Goal: Task Accomplishment & Management: Manage account settings

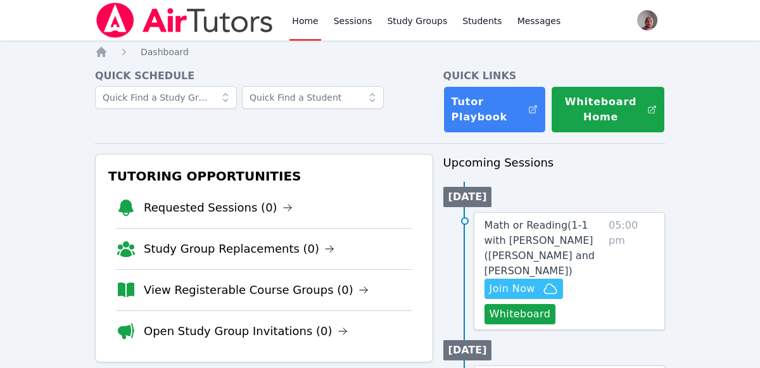
scroll to position [237, 0]
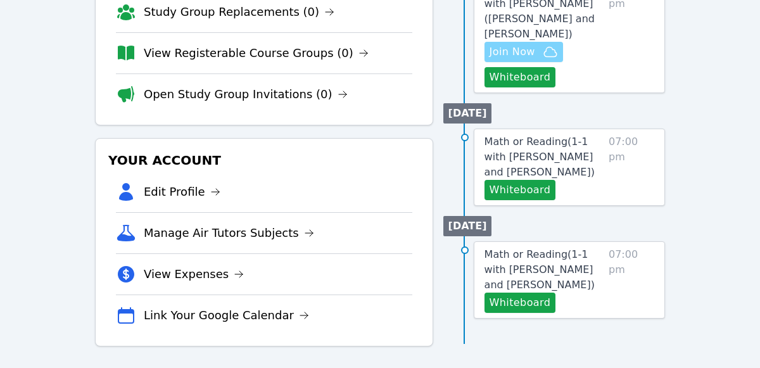
click at [537, 44] on span "Join Now" at bounding box center [524, 51] width 68 height 15
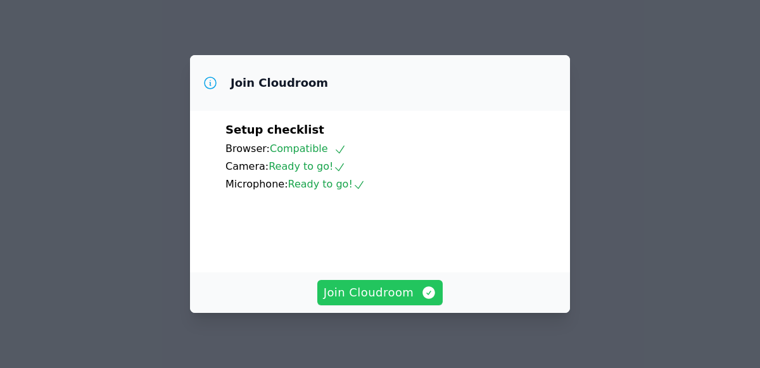
click at [401, 305] on button "Join Cloudroom" at bounding box center [380, 292] width 126 height 25
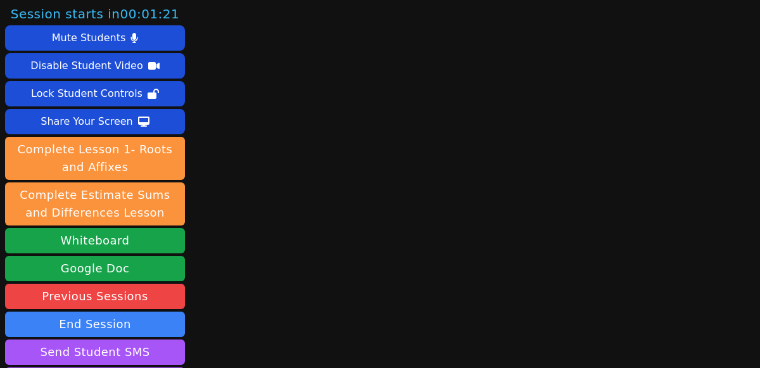
click at [336, 323] on div "Session starts in 00:01:21 Mute Students Disable Student Video Lock Student Con…" at bounding box center [380, 184] width 760 height 368
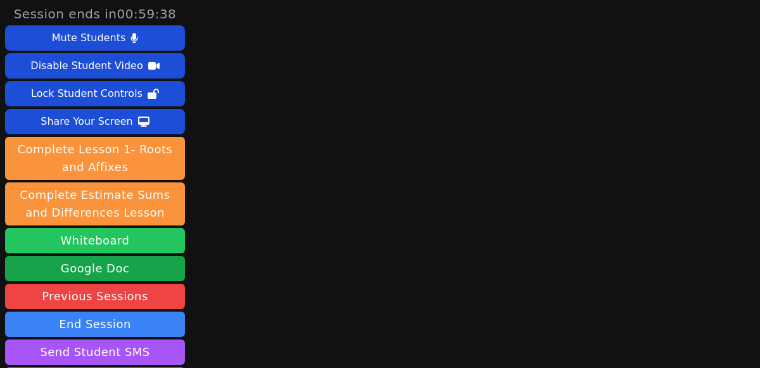
click at [139, 234] on button "Whiteboard" at bounding box center [95, 240] width 180 height 25
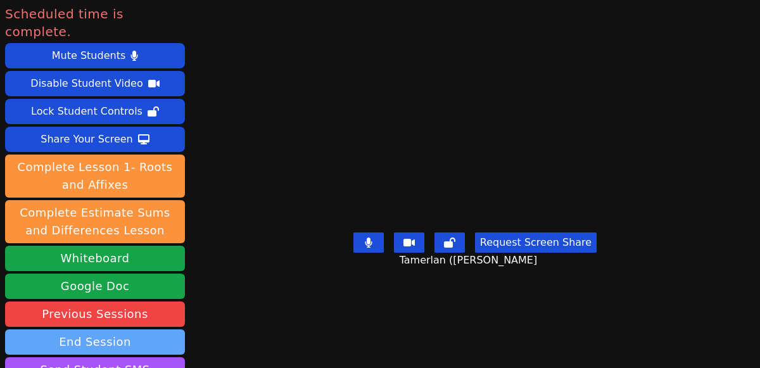
click at [138, 329] on button "End Session" at bounding box center [95, 341] width 180 height 25
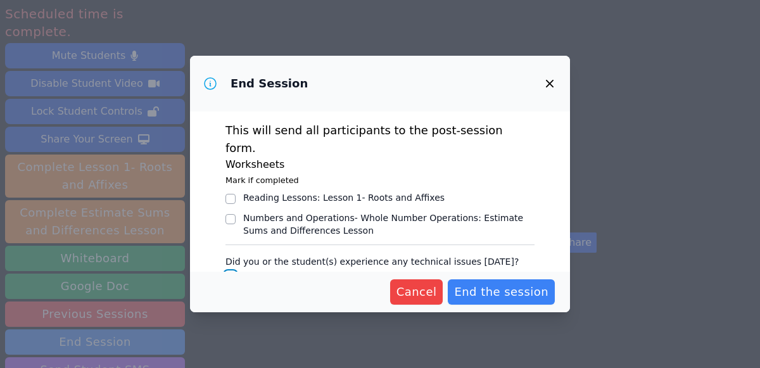
click at [229, 272] on input "No" at bounding box center [231, 277] width 10 height 10
click at [232, 272] on input "No" at bounding box center [231, 277] width 10 height 10
click at [231, 272] on input "No" at bounding box center [231, 277] width 10 height 10
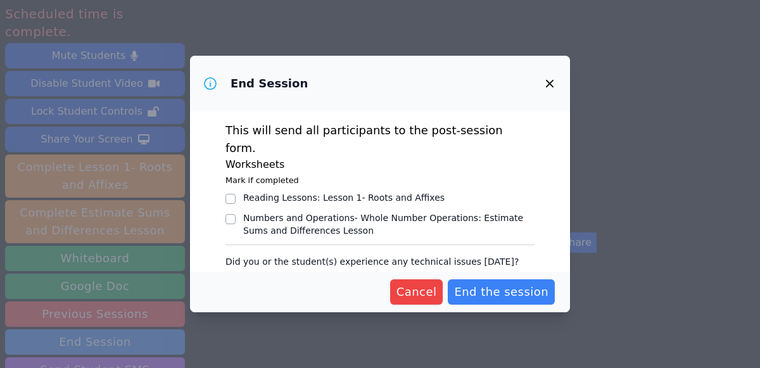
click at [233, 269] on div at bounding box center [231, 276] width 10 height 15
click at [231, 272] on input "No" at bounding box center [231, 277] width 10 height 10
checkbox input "true"
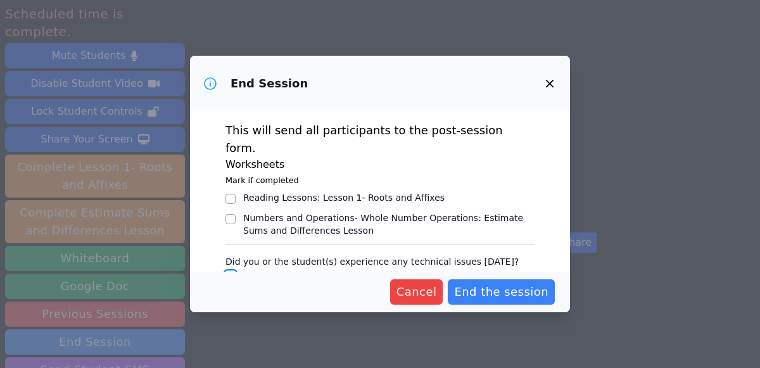
scroll to position [32, 0]
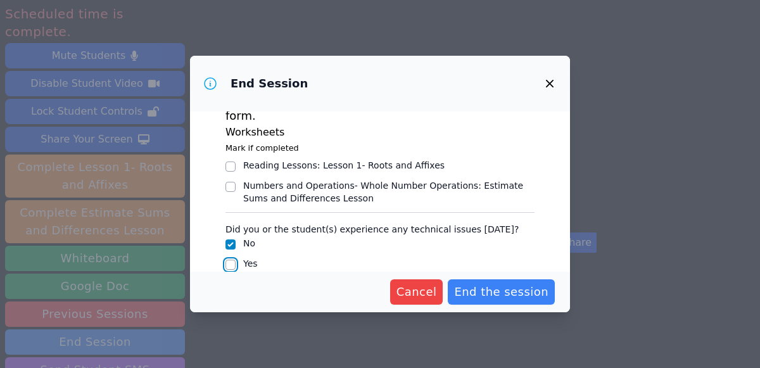
click at [233, 260] on input "Yes" at bounding box center [231, 265] width 10 height 10
checkbox input "true"
checkbox input "false"
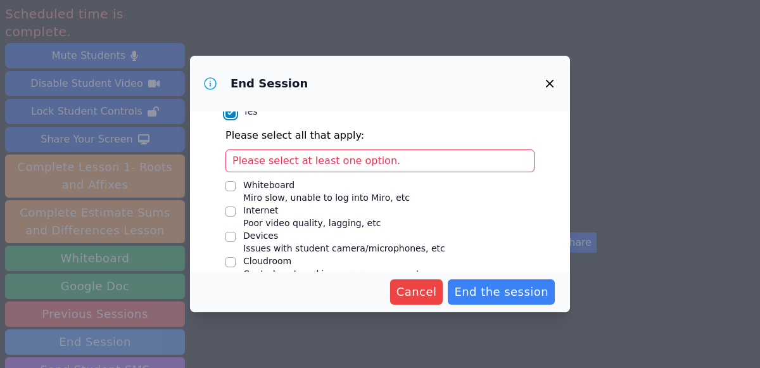
scroll to position [204, 0]
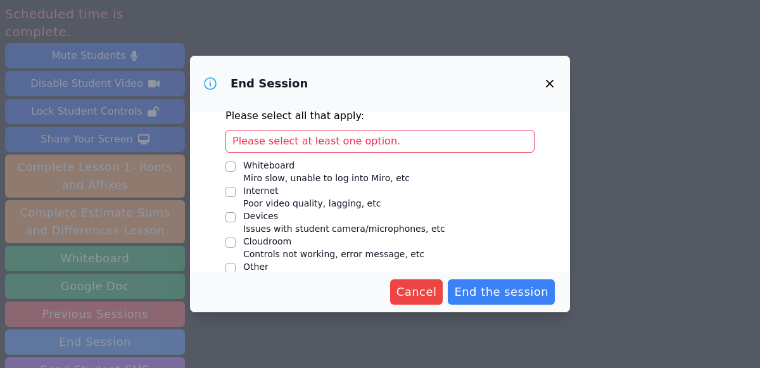
click at [284, 159] on div "Whiteboard" at bounding box center [326, 165] width 167 height 13
click at [236, 162] on input "Whiteboard Miro slow, unable to log into Miro, etc" at bounding box center [231, 167] width 10 height 10
checkbox input "true"
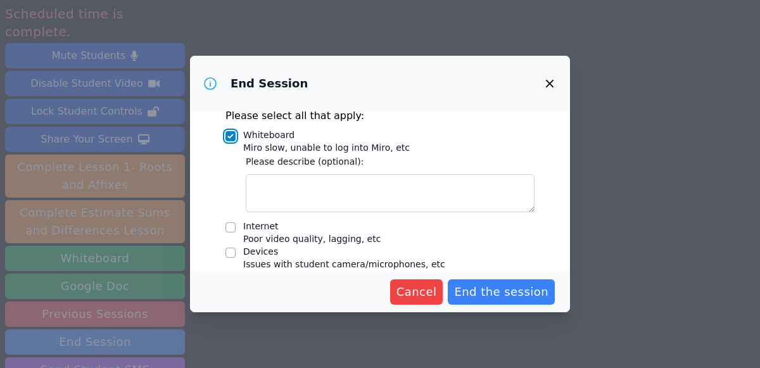
scroll to position [174, 0]
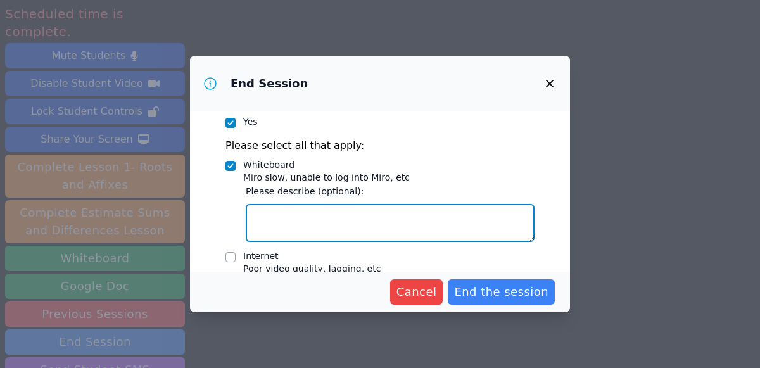
click at [381, 204] on textarea "Whiteboard Miro slow, unable to log into Miro, etc" at bounding box center [390, 223] width 289 height 38
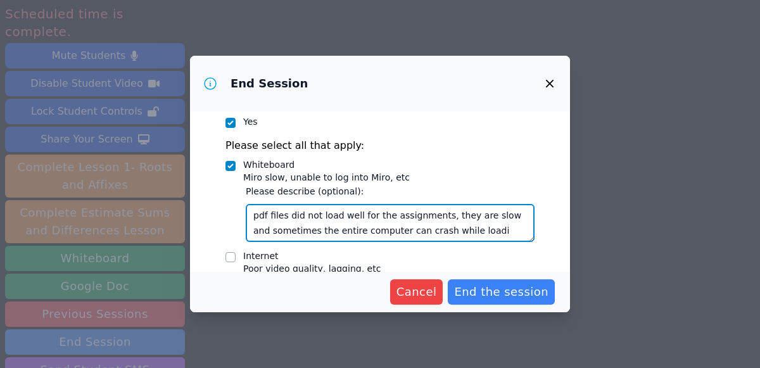
type textarea "pdf files did not load well for the assignments, they are slow and sometimes th…"
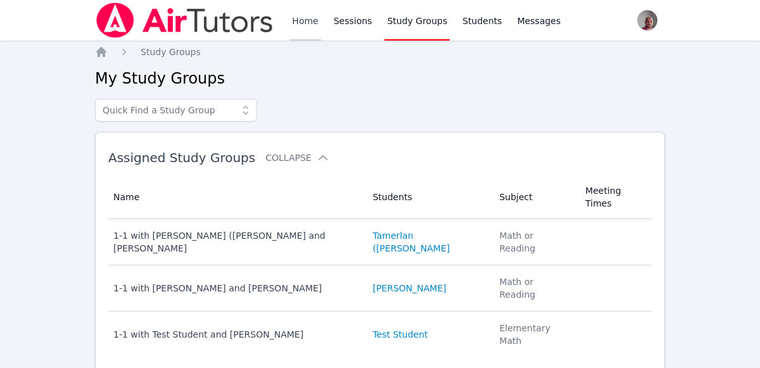
click at [295, 18] on link "Home" at bounding box center [305, 20] width 31 height 41
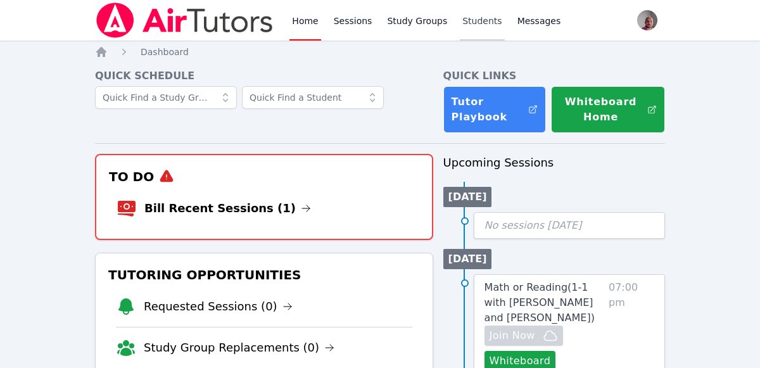
click at [479, 13] on link "Students" at bounding box center [482, 20] width 44 height 41
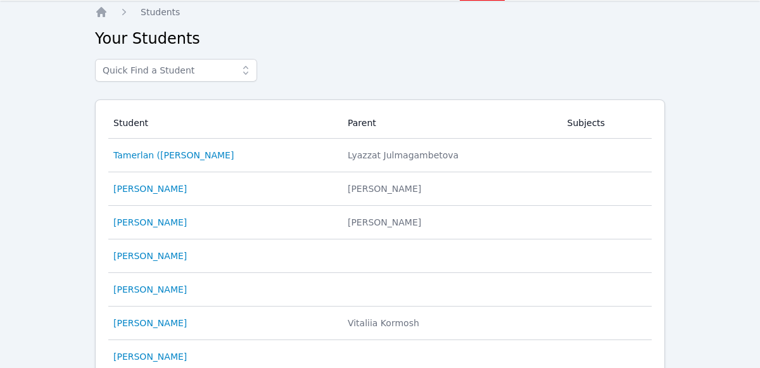
scroll to position [5, 0]
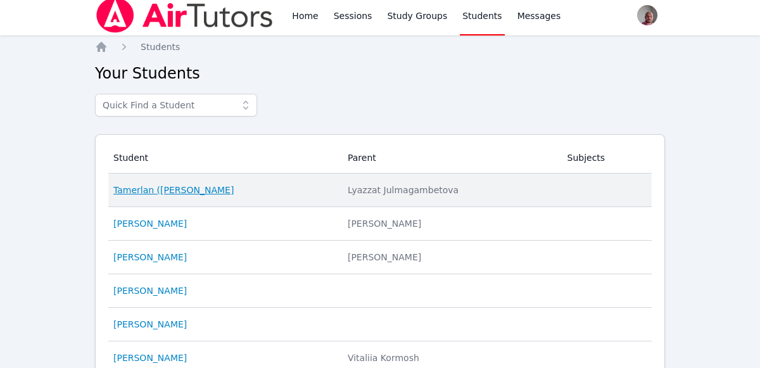
click at [195, 188] on link "Tamerlan ([PERSON_NAME]" at bounding box center [173, 190] width 120 height 13
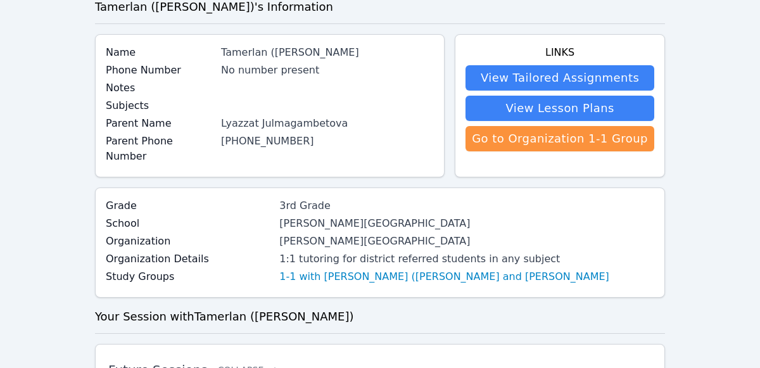
scroll to position [71, 0]
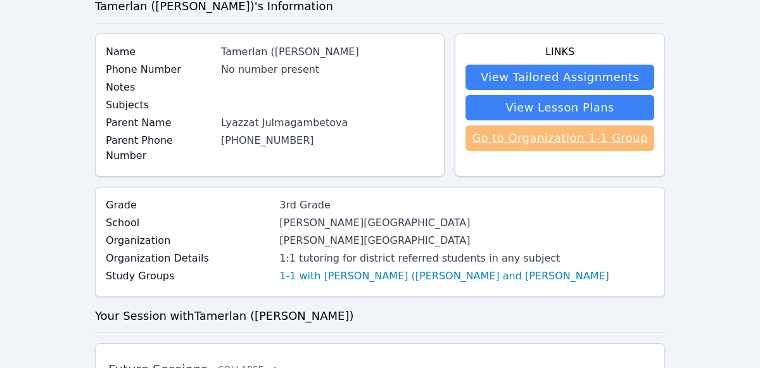
click at [617, 138] on link "Go to Organization 1-1 Group" at bounding box center [560, 137] width 189 height 25
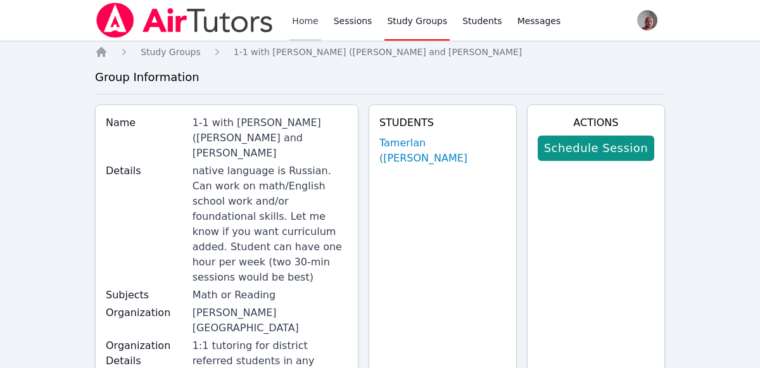
click at [299, 23] on link "Home" at bounding box center [305, 20] width 31 height 41
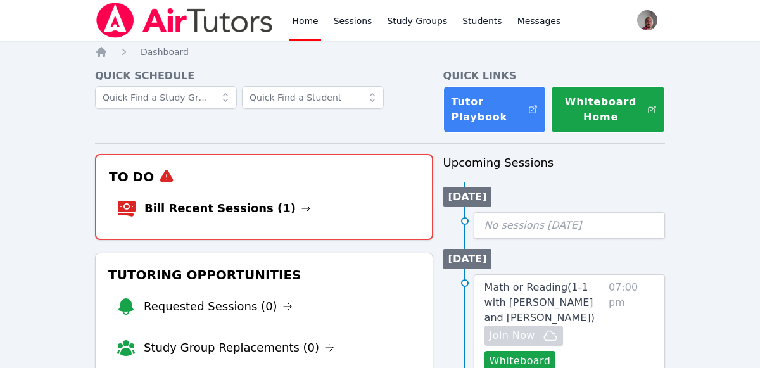
click at [263, 206] on link "Bill Recent Sessions (1)" at bounding box center [227, 209] width 167 height 18
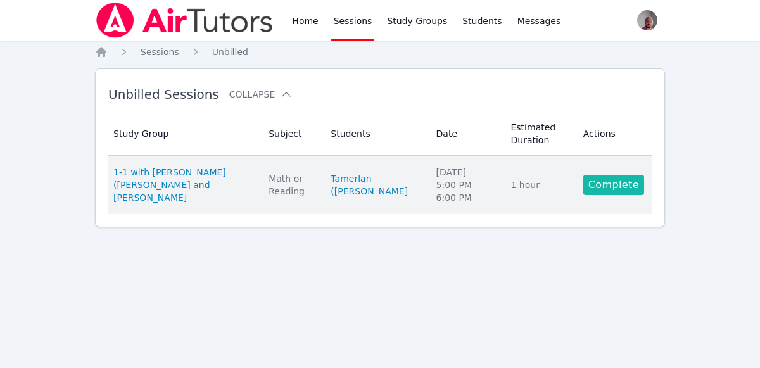
click at [607, 184] on link "Complete" at bounding box center [614, 185] width 61 height 20
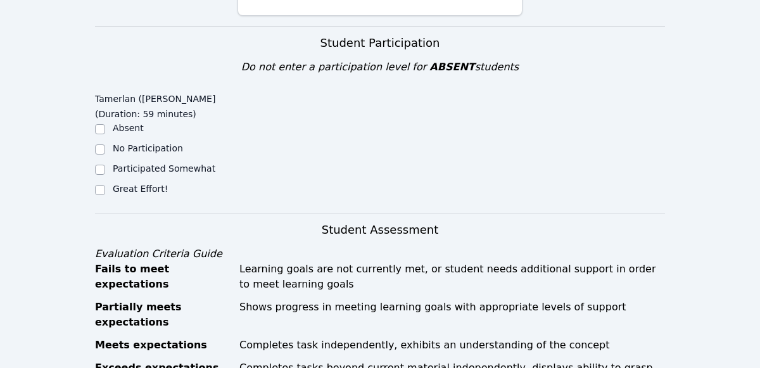
scroll to position [448, 0]
click at [146, 183] on label "Great Effort!" at bounding box center [140, 188] width 55 height 10
click at [105, 184] on input "Great Effort!" at bounding box center [100, 189] width 10 height 10
checkbox input "true"
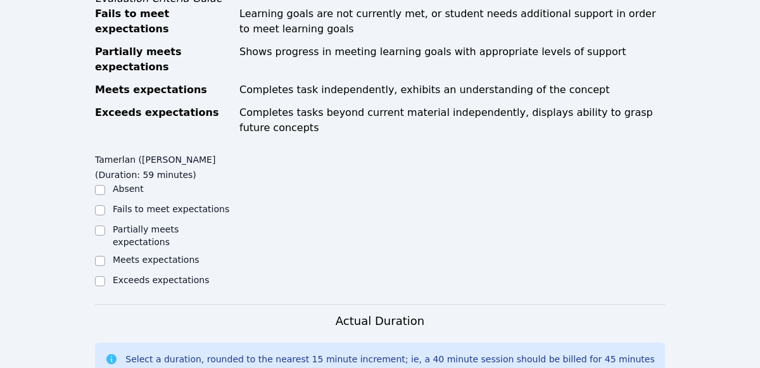
scroll to position [690, 0]
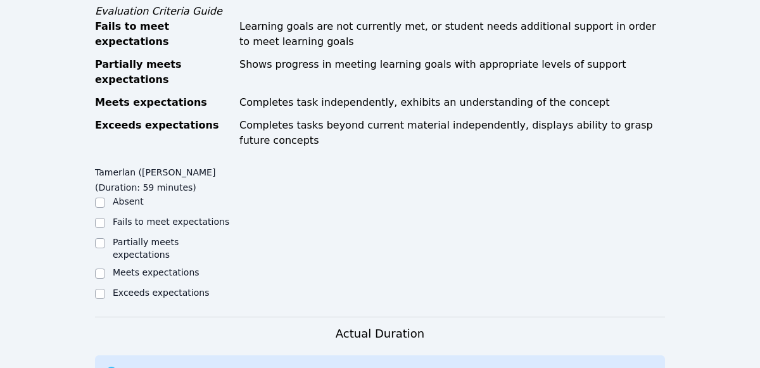
click at [173, 267] on label "Meets expectations" at bounding box center [156, 272] width 87 height 10
click at [105, 269] on input "Meets expectations" at bounding box center [100, 274] width 10 height 10
checkbox input "true"
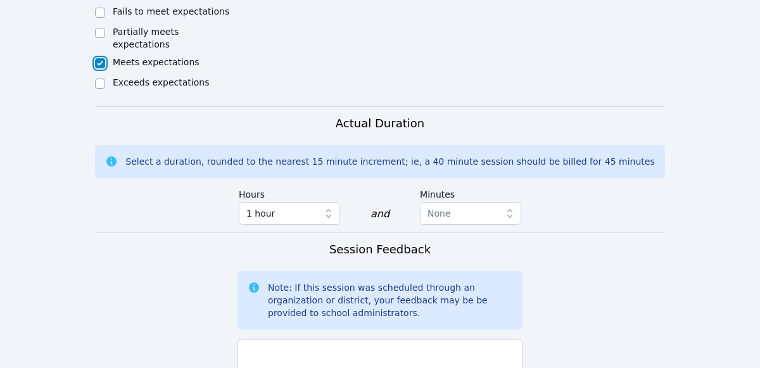
scroll to position [902, 0]
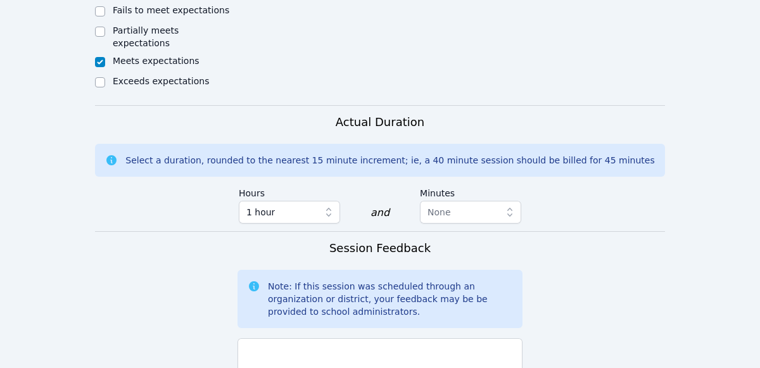
click at [509, 206] on icon "button" at bounding box center [510, 212] width 13 height 13
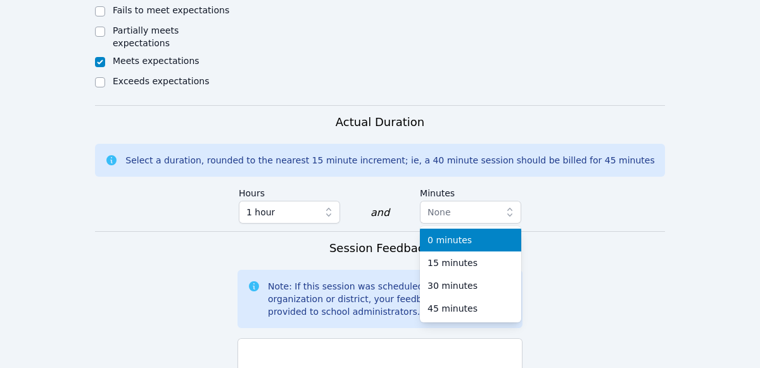
click at [475, 234] on div "0 minutes" at bounding box center [471, 240] width 86 height 13
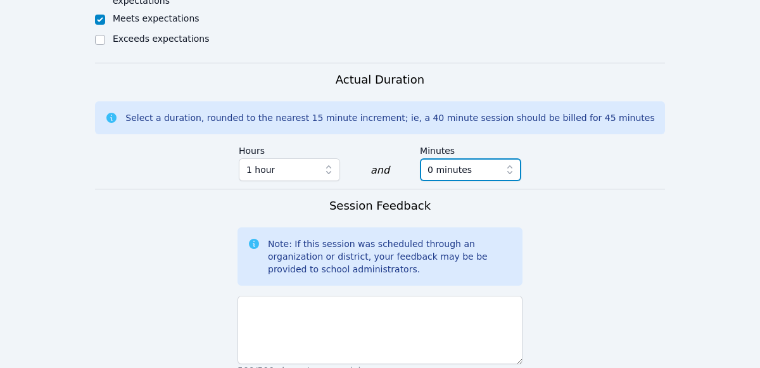
scroll to position [959, 0]
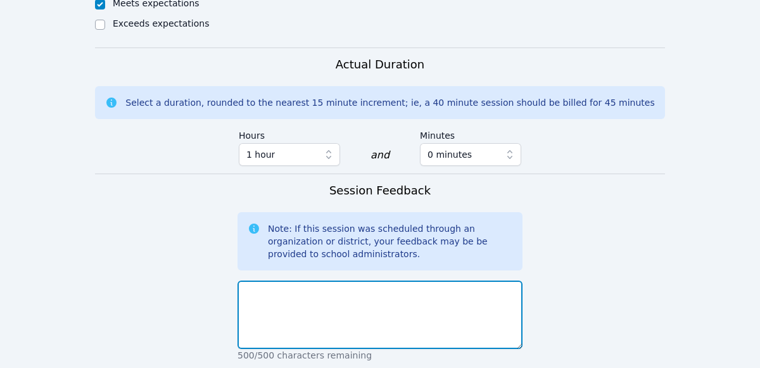
click at [424, 281] on textarea at bounding box center [380, 315] width 285 height 68
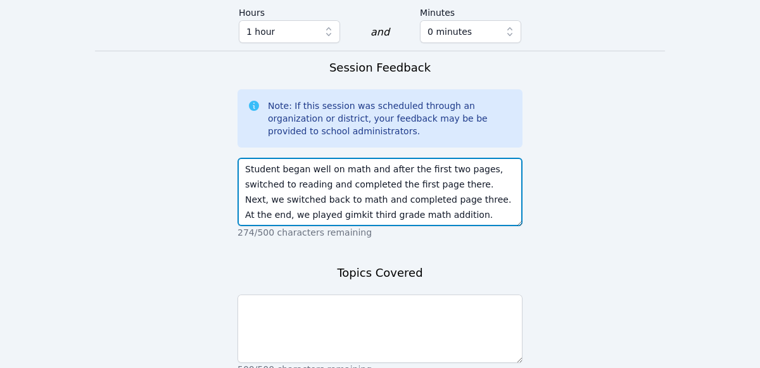
scroll to position [1084, 0]
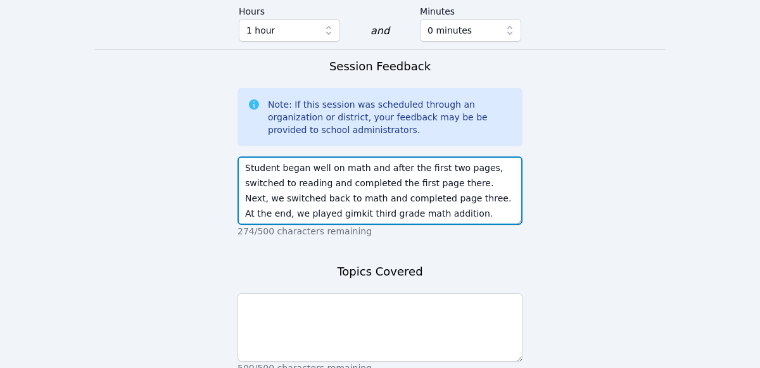
type textarea "Student began well on math and after the first two pages, switched to reading a…"
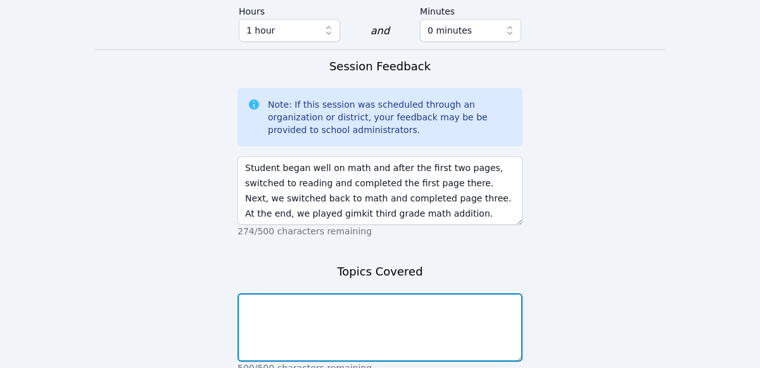
click at [397, 293] on textarea at bounding box center [380, 327] width 285 height 68
type textarea "Math 3 pages, reading first page, gimkit math addition."
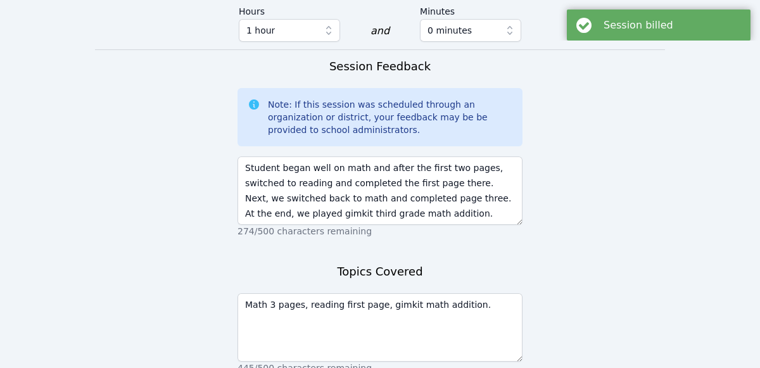
scroll to position [0, 0]
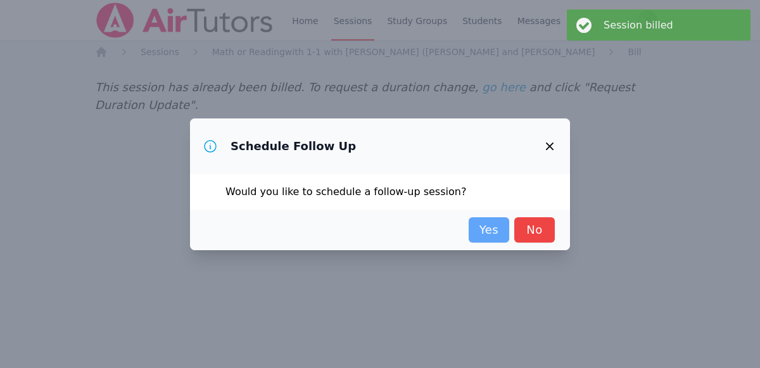
click at [485, 236] on link "Yes" at bounding box center [489, 229] width 41 height 25
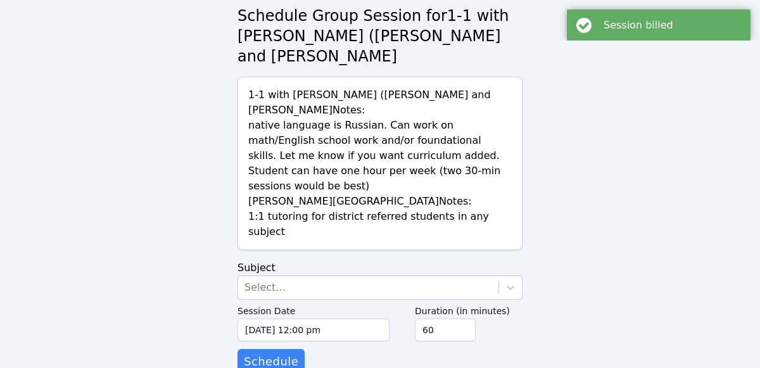
scroll to position [63, 0]
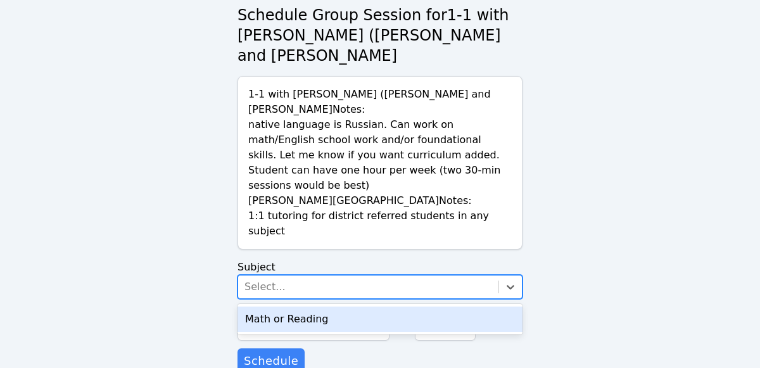
click at [482, 307] on div "Math or Reading" at bounding box center [380, 319] width 285 height 25
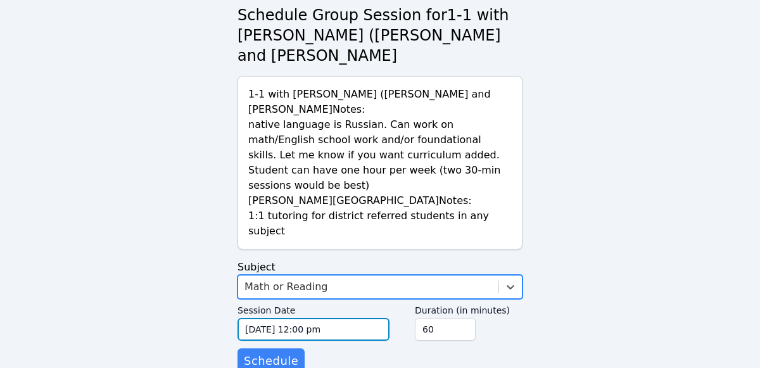
click at [356, 318] on input "[DATE] 12:00 pm" at bounding box center [314, 329] width 152 height 23
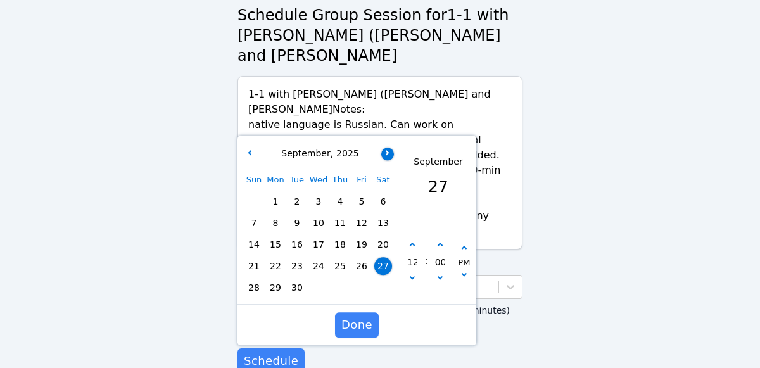
click at [390, 148] on button "button" at bounding box center [387, 154] width 13 height 13
click at [381, 193] on span "4" at bounding box center [383, 202] width 18 height 18
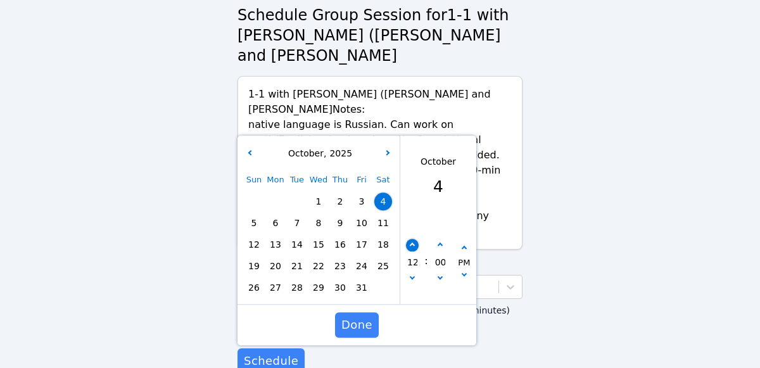
click at [412, 240] on button "button" at bounding box center [412, 246] width 13 height 13
type input "[DATE] 01:00 pm"
type input "01"
click at [412, 243] on icon "button" at bounding box center [412, 245] width 5 height 5
type input "[DATE] 02:00 pm"
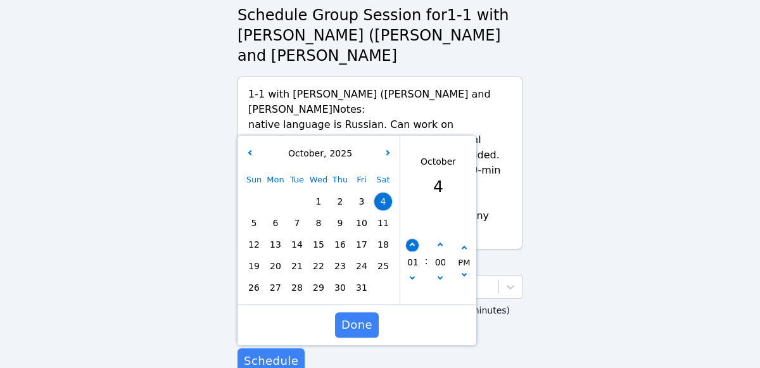
type input "02"
click at [412, 243] on icon "button" at bounding box center [412, 245] width 5 height 5
type input "[DATE] 03:00 pm"
type input "03"
click at [412, 243] on icon "button" at bounding box center [412, 245] width 5 height 5
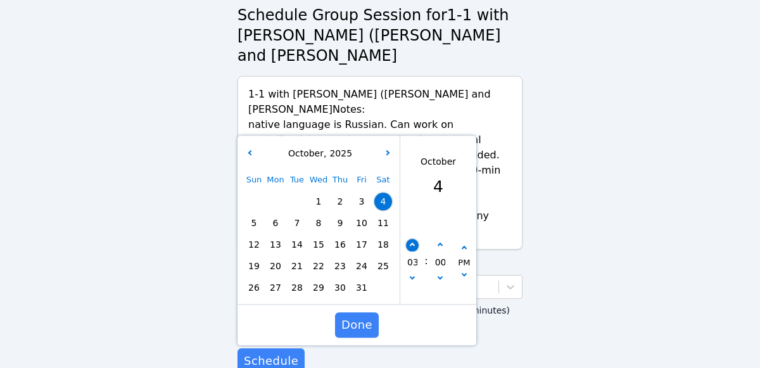
type input "[DATE] 04:00 pm"
type input "04"
click at [412, 243] on icon "button" at bounding box center [412, 245] width 5 height 5
type input "[DATE] 05:00 pm"
type input "05"
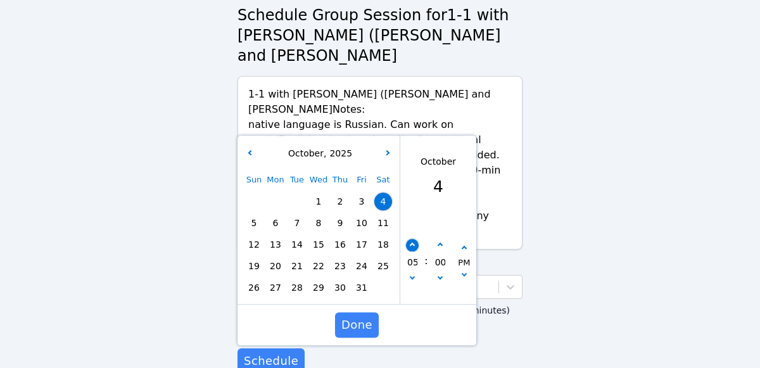
click at [412, 243] on icon "button" at bounding box center [412, 245] width 5 height 5
type input "[DATE] 06:00 pm"
type input "06"
click at [412, 243] on icon "button" at bounding box center [412, 245] width 5 height 5
type input "[DATE] 07:00 pm"
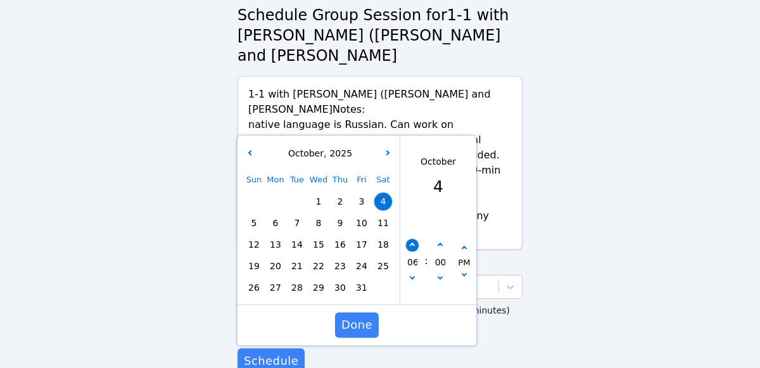
type input "07"
click at [361, 316] on span "Done" at bounding box center [357, 325] width 31 height 18
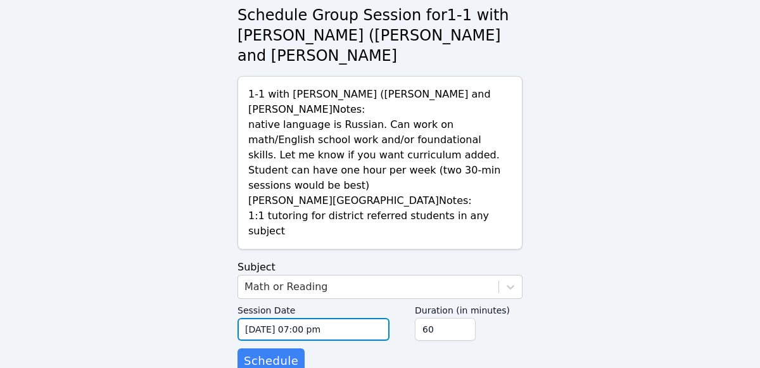
click at [339, 318] on input "[DATE] 07:00 pm" at bounding box center [314, 329] width 152 height 23
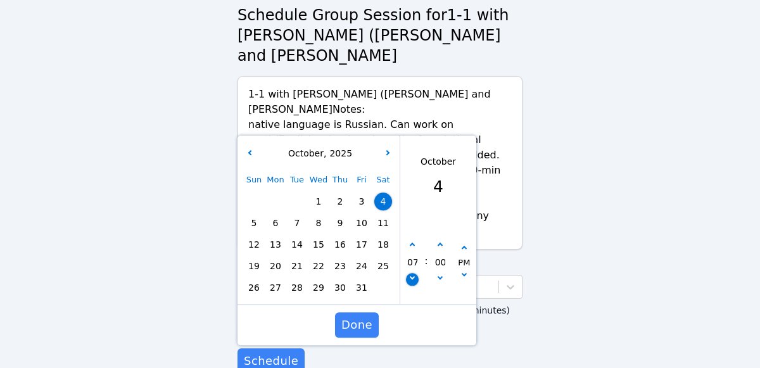
click at [412, 274] on icon "button" at bounding box center [412, 276] width 5 height 5
type input "[DATE] 06:00 pm"
type input "06"
click at [412, 274] on button "button" at bounding box center [412, 280] width 13 height 13
type input "[DATE] 05:00 pm"
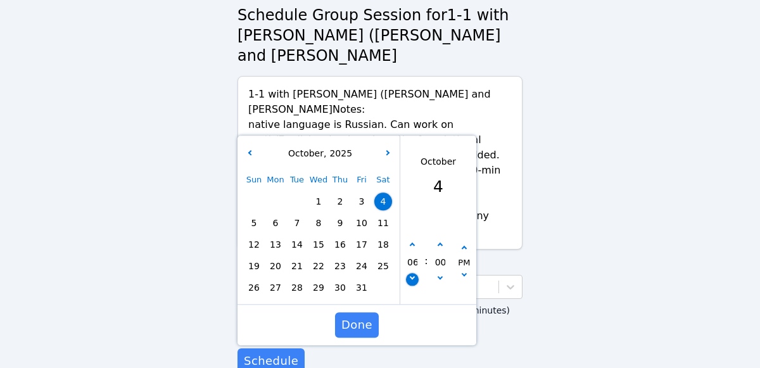
type input "05"
click at [349, 316] on span "Done" at bounding box center [357, 325] width 31 height 18
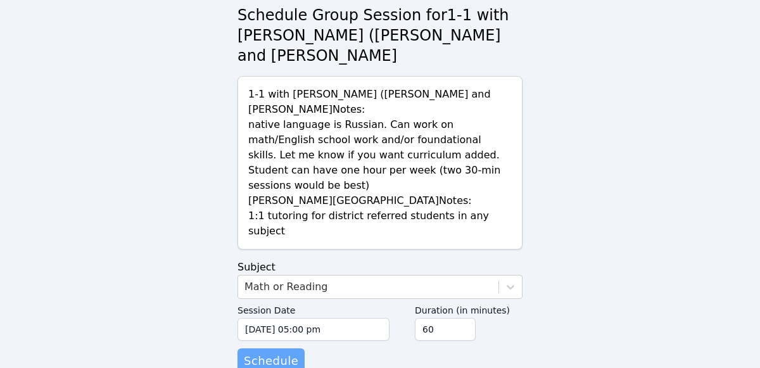
click at [286, 352] on span "Schedule" at bounding box center [271, 361] width 54 height 18
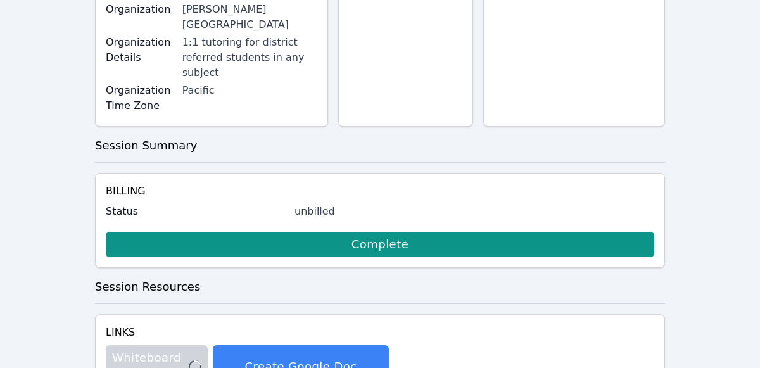
scroll to position [384, 0]
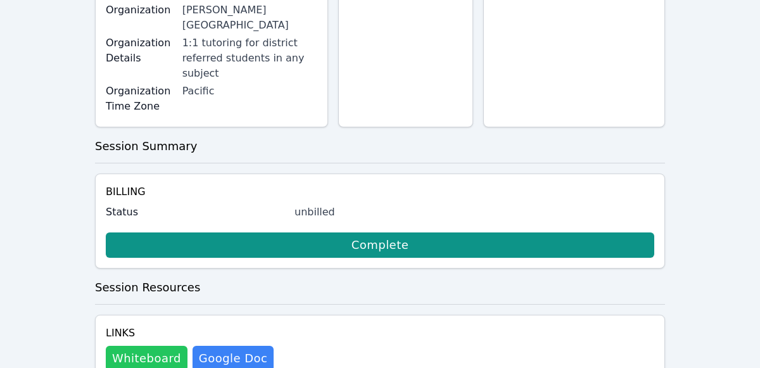
click at [144, 346] on button "Whiteboard" at bounding box center [147, 358] width 82 height 25
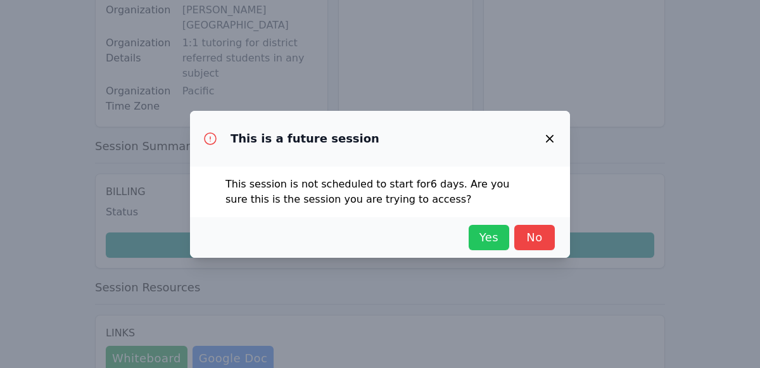
click at [483, 229] on span "Yes" at bounding box center [489, 238] width 28 height 18
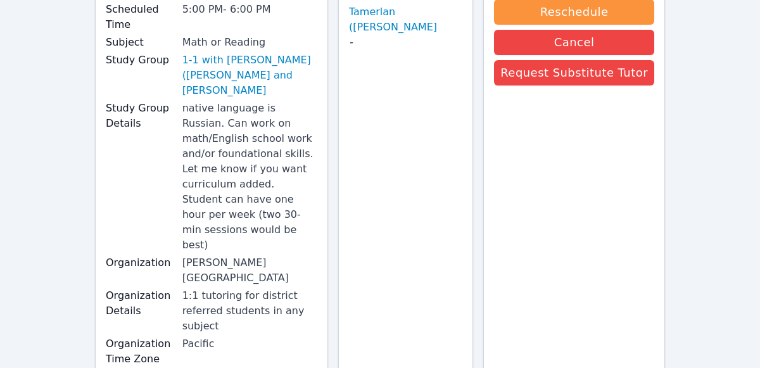
scroll to position [0, 0]
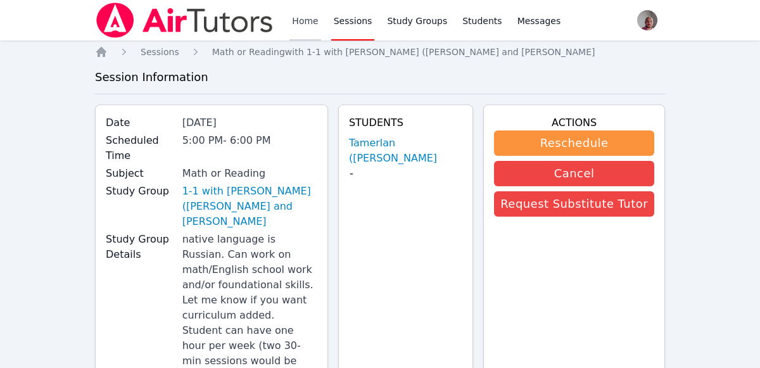
click at [306, 16] on link "Home" at bounding box center [305, 20] width 31 height 41
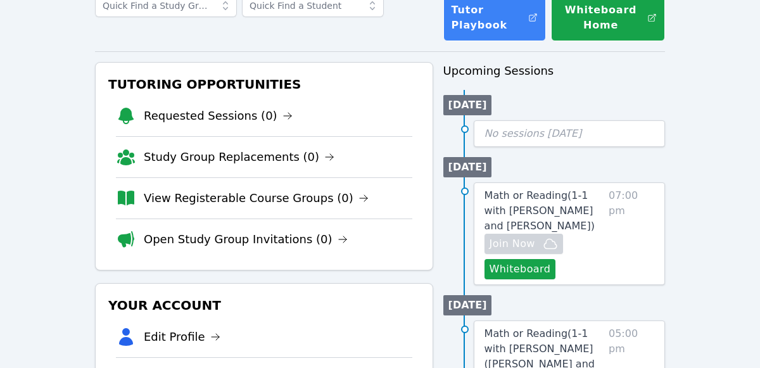
scroll to position [91, 0]
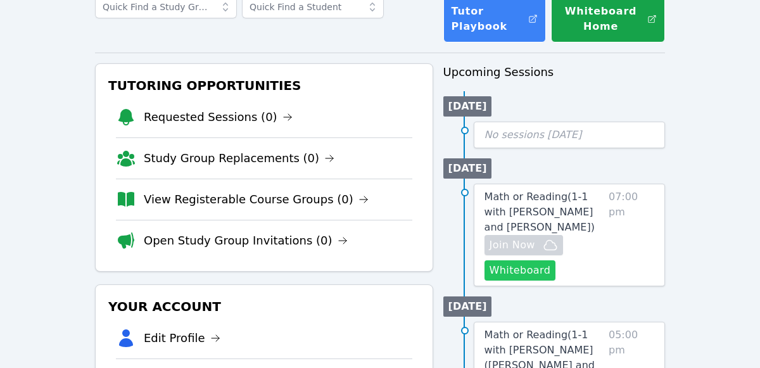
click at [533, 269] on button "Whiteboard" at bounding box center [521, 270] width 72 height 20
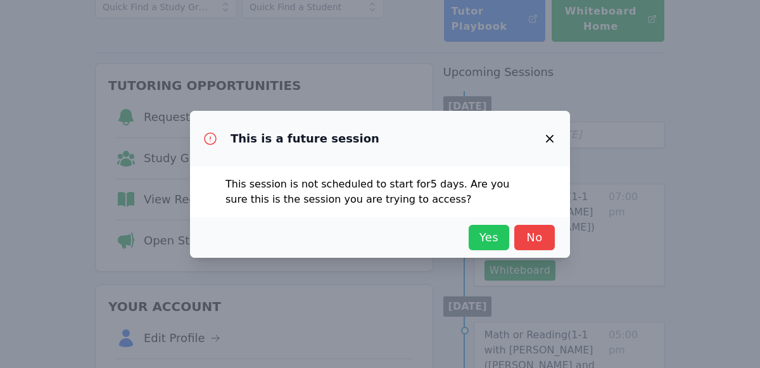
click at [493, 239] on span "Yes" at bounding box center [489, 238] width 28 height 18
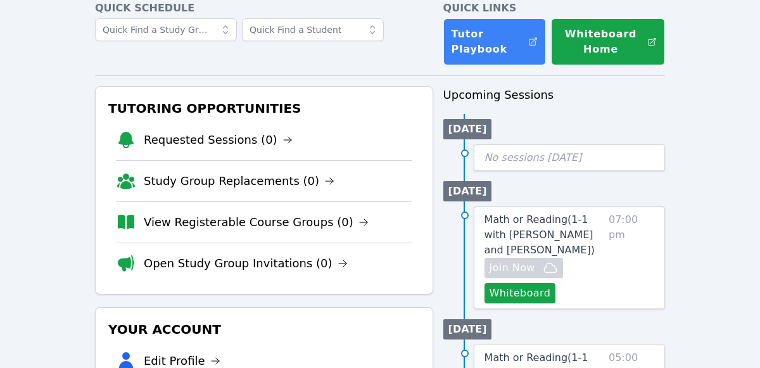
scroll to position [0, 0]
